Goal: Contribute content

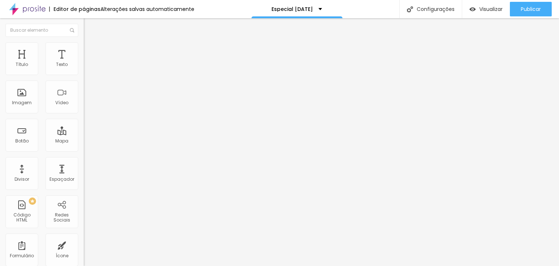
click at [90, 50] on font "Avançado" at bounding box center [102, 47] width 24 height 6
click at [84, 45] on li "Avançado" at bounding box center [126, 45] width 84 height 7
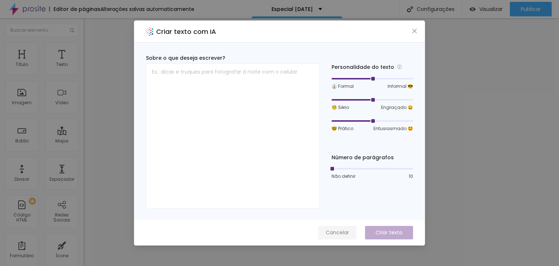
click at [342, 233] on font "Cancelar" at bounding box center [337, 232] width 23 height 7
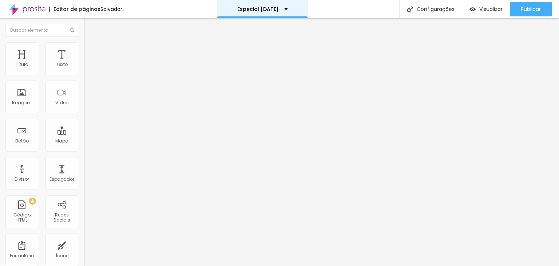
click at [0, 0] on div "👔 Formal Informal 😎 🧐 Sério Engraçado 😄 🤓 Prático Entusiasmado 🤩" at bounding box center [0, 0] width 0 height 0
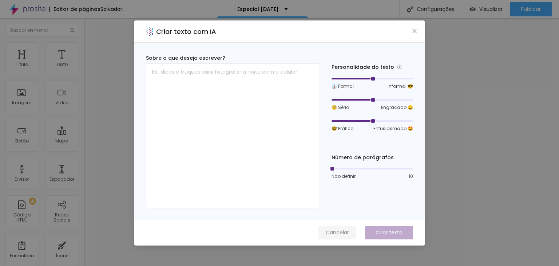
click at [342, 230] on font "Cancelar" at bounding box center [337, 232] width 23 height 7
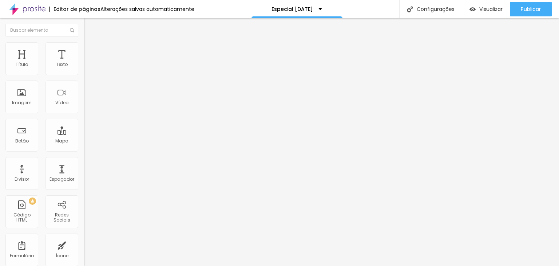
drag, startPoint x: 70, startPoint y: 154, endPoint x: 77, endPoint y: 154, distance: 6.9
click at [84, 179] on input "25" at bounding box center [99, 183] width 31 height 8
type input "14"
type input "2"
type input "20"
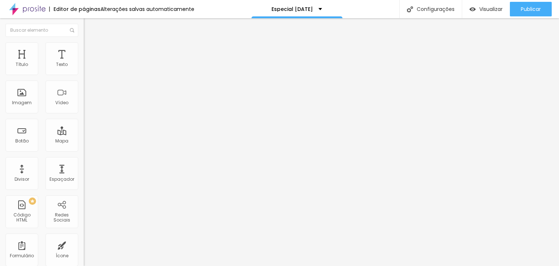
type input "20"
type input "14"
type input "2"
type input "20"
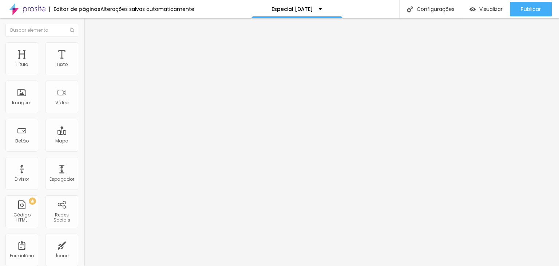
type input "14"
type input "2"
type input "20"
type input "14"
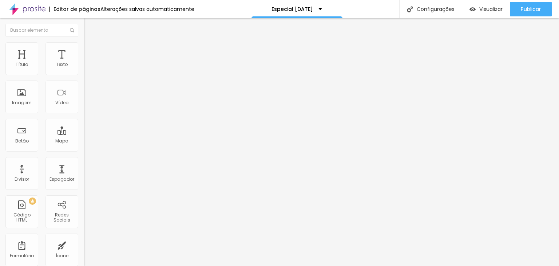
type input "1"
type input "18"
type input "14"
type input "1"
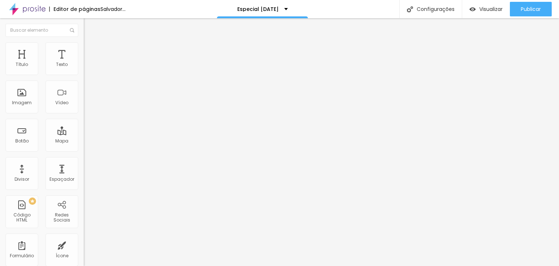
type input "15"
type input "14"
type input "1"
type input "15"
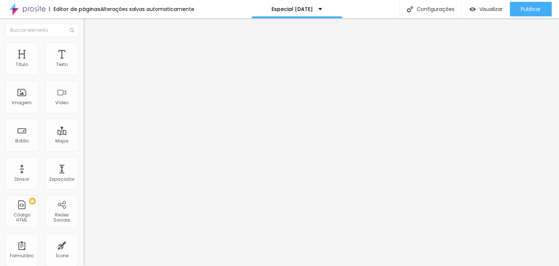
type input "15"
drag, startPoint x: 70, startPoint y: 151, endPoint x: 73, endPoint y: 153, distance: 3.9
click at [84, 178] on input "20" at bounding box center [99, 182] width 31 height 8
type input "0"
type input "57"
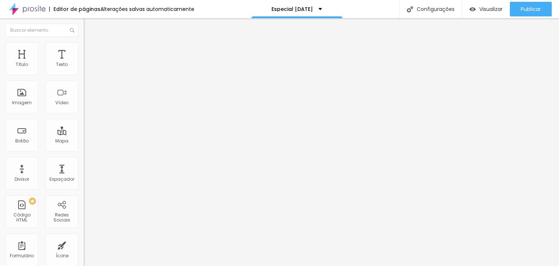
type input "14"
type input "1"
type input "15"
type input "14"
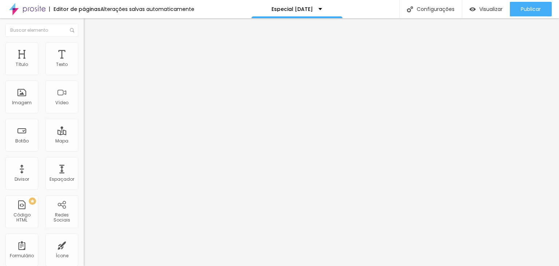
type input "1"
type input "15"
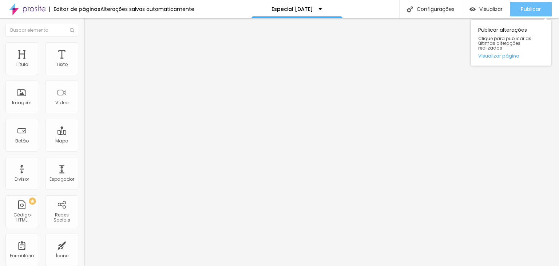
click at [527, 11] on font "Publicar" at bounding box center [531, 8] width 20 height 7
